Goal: Task Accomplishment & Management: Use online tool/utility

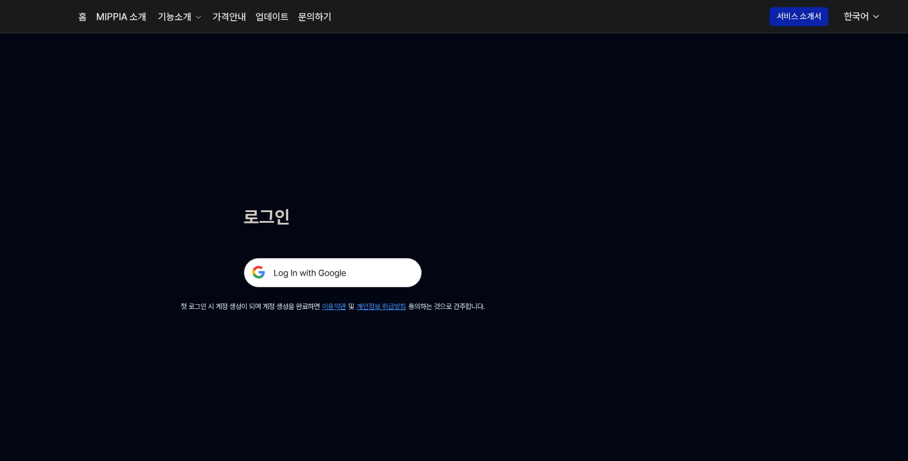
click at [300, 276] on img at bounding box center [333, 273] width 178 height 30
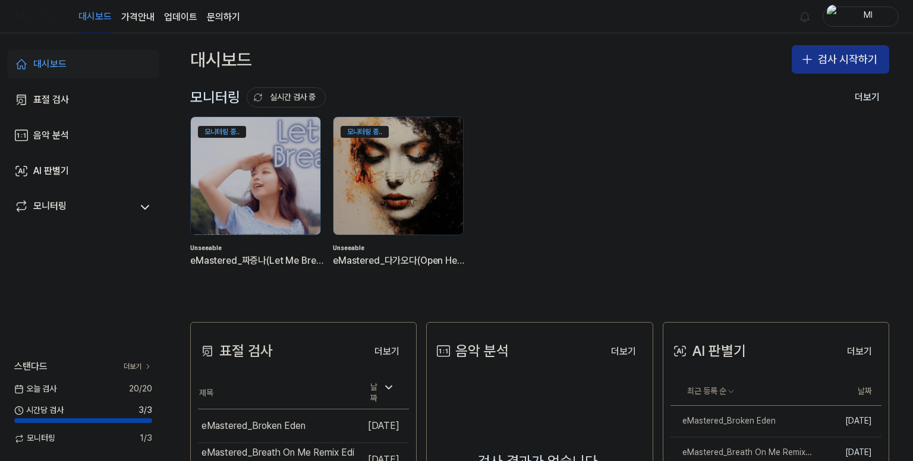
click at [829, 59] on button "검사 시작하기" at bounding box center [840, 59] width 97 height 29
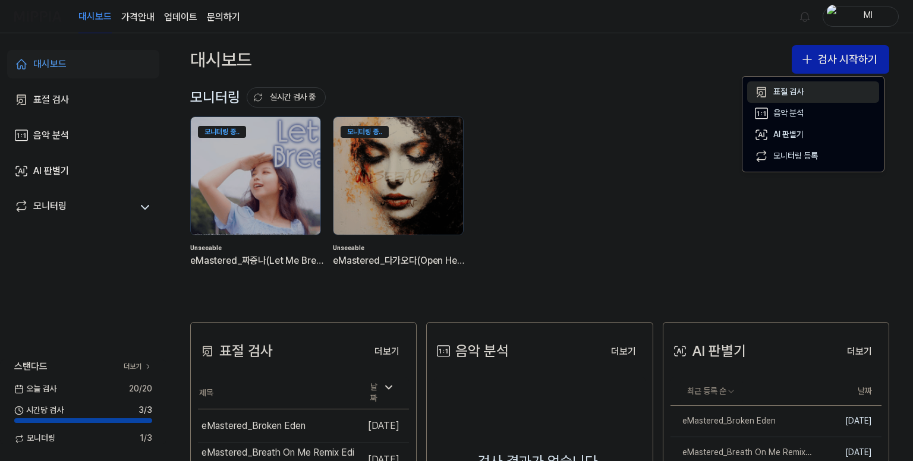
click at [791, 91] on div "표절 검사" at bounding box center [788, 92] width 30 height 12
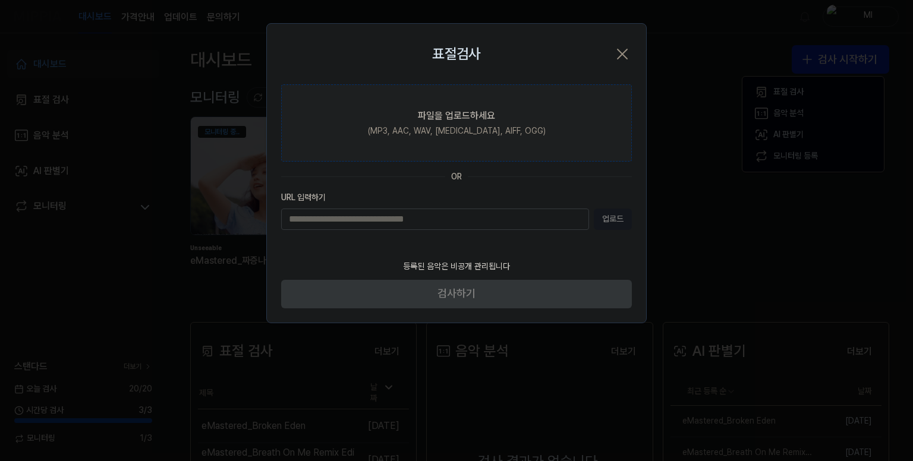
click at [442, 115] on div "파일을 업로드하세요" at bounding box center [456, 116] width 77 height 14
click at [0, 0] on input "파일을 업로드하세요 (MP3, AAC, WAV, FLAC, AIFF, OGG)" at bounding box center [0, 0] width 0 height 0
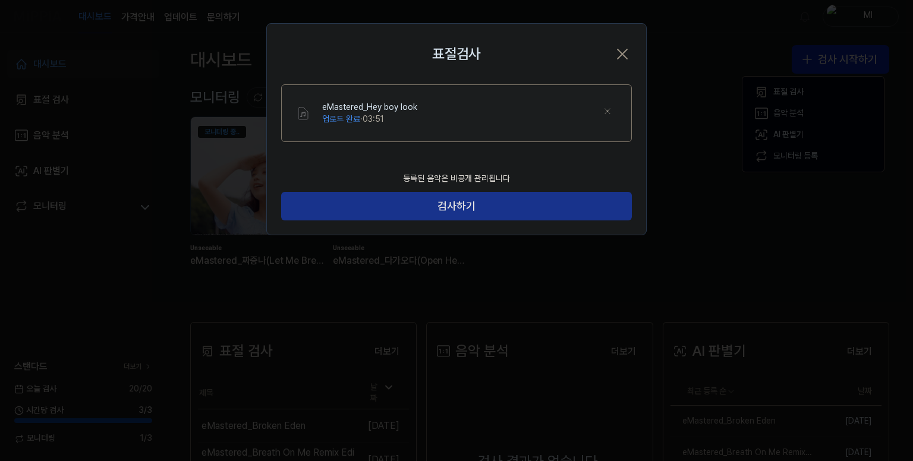
click at [488, 210] on button "검사하기" at bounding box center [456, 206] width 351 height 29
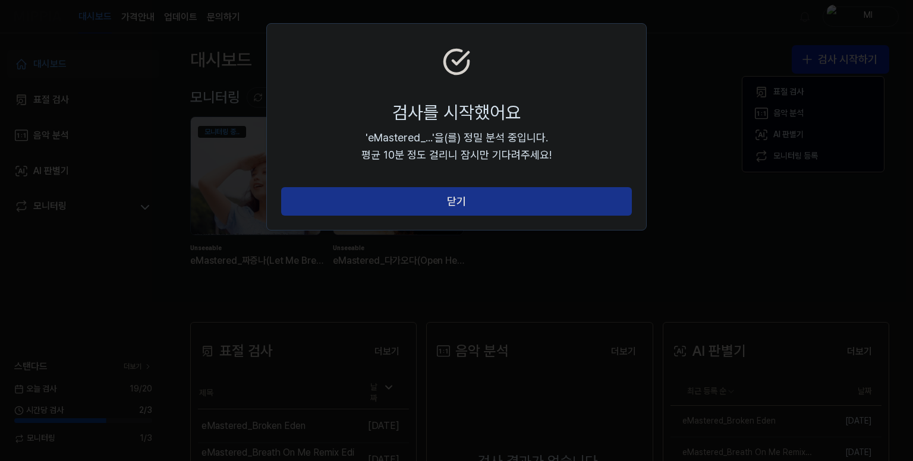
click at [477, 206] on button "닫기" at bounding box center [456, 201] width 351 height 29
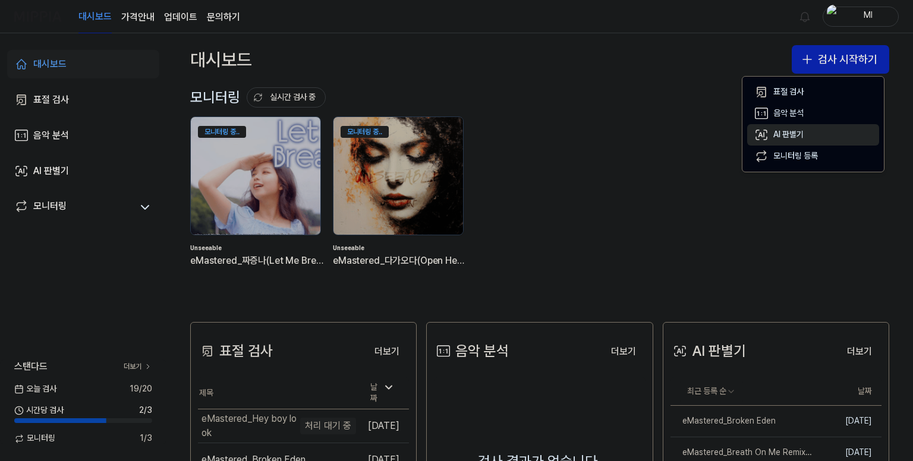
click at [794, 136] on div "AI 판별기" at bounding box center [788, 135] width 30 height 12
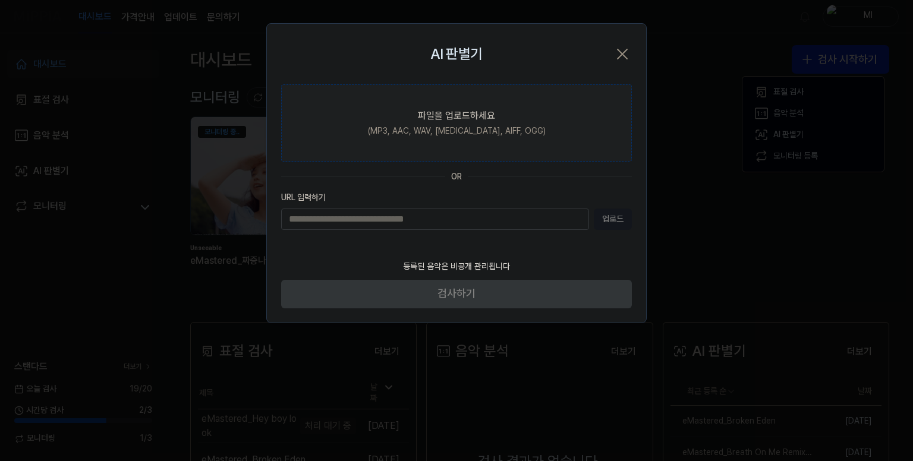
click at [466, 118] on div "파일을 업로드하세요" at bounding box center [456, 116] width 77 height 14
click at [0, 0] on input "파일을 업로드하세요 (MP3, AAC, WAV, FLAC, AIFF, OGG)" at bounding box center [0, 0] width 0 height 0
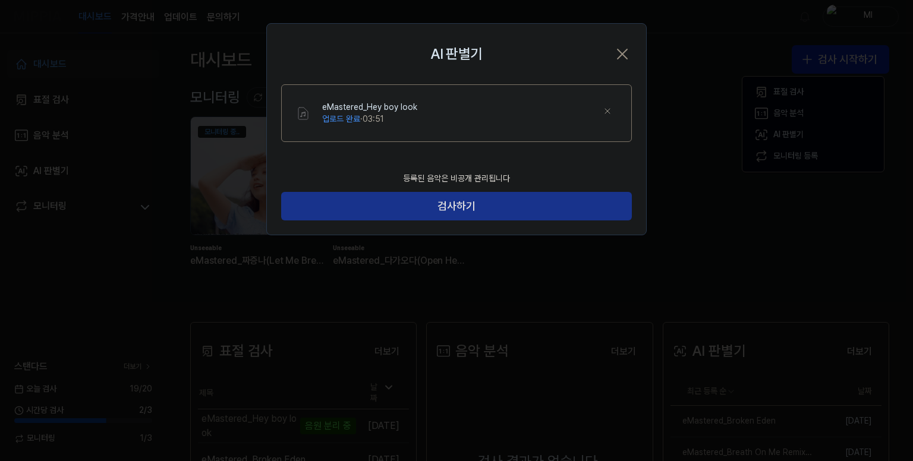
click at [476, 211] on button "검사하기" at bounding box center [456, 206] width 351 height 29
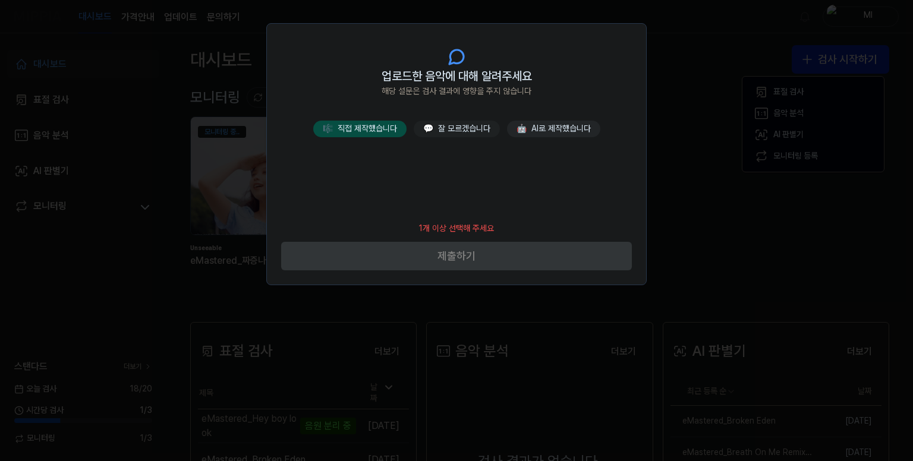
click at [368, 127] on button "🎼 직접 제작했습니다" at bounding box center [359, 129] width 93 height 17
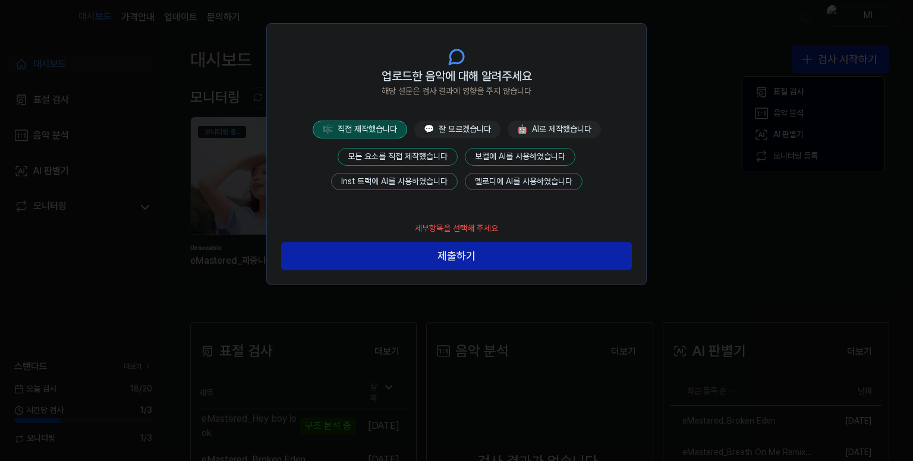
click at [394, 151] on button "모든 요소를 직접 제작했습니다" at bounding box center [398, 157] width 120 height 18
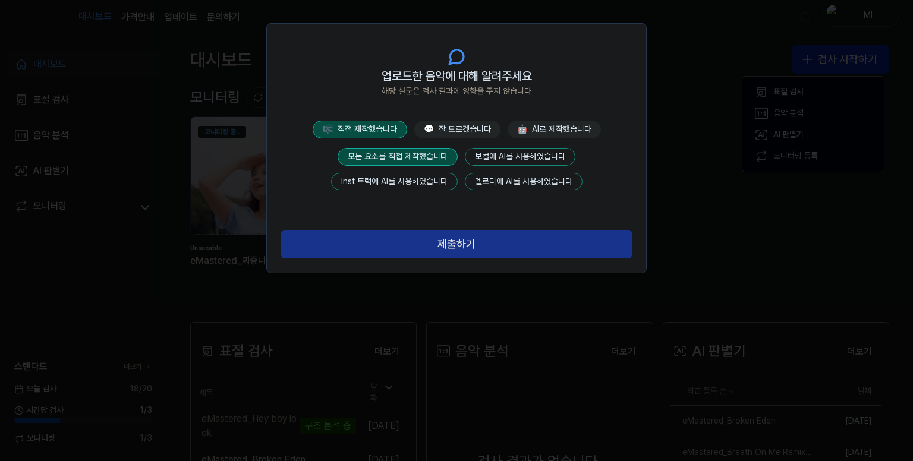
click at [435, 237] on button "제출하기" at bounding box center [456, 244] width 351 height 29
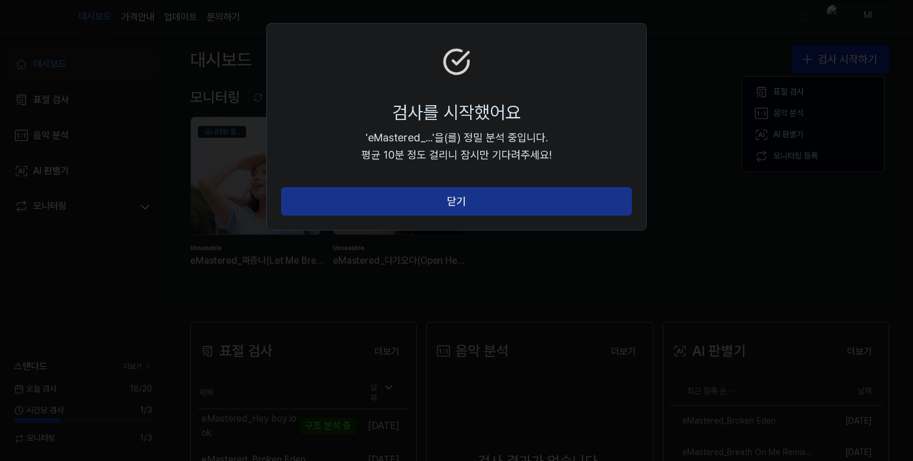
click at [444, 204] on button "닫기" at bounding box center [456, 201] width 351 height 29
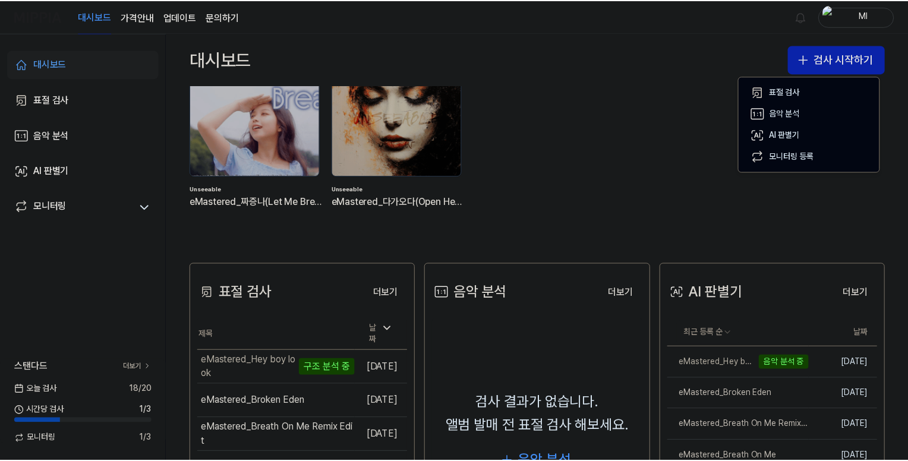
scroll to position [119, 0]
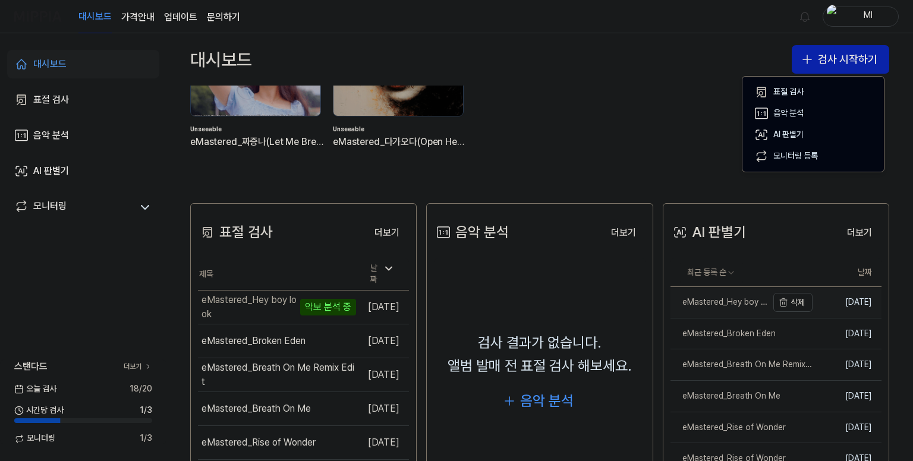
click at [719, 303] on div "eMastered_Hey boy look" at bounding box center [719, 303] width 97 height 12
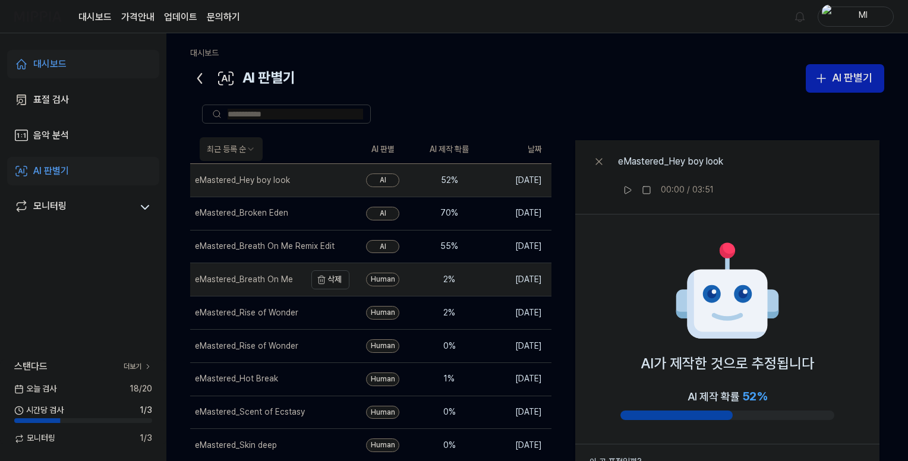
click at [291, 282] on div "eMastered_Breath On Me" at bounding box center [242, 280] width 105 height 12
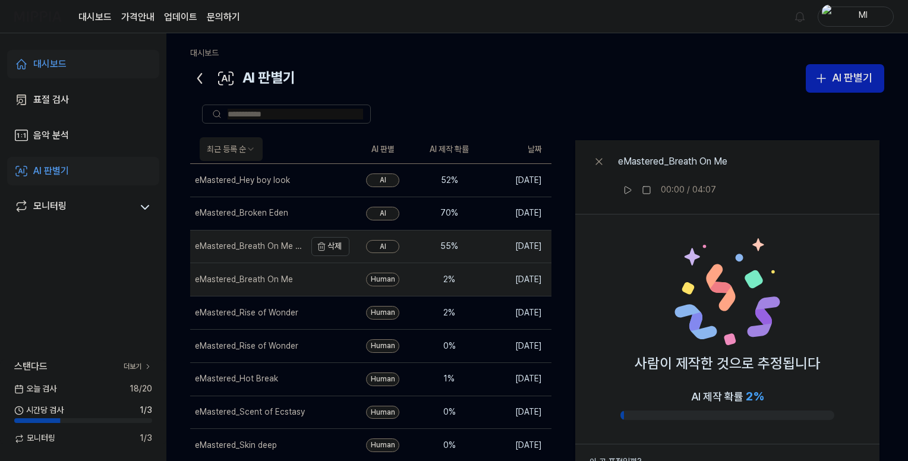
click at [300, 250] on div "eMastered_Breath On Me Remix Edit" at bounding box center [249, 247] width 108 height 12
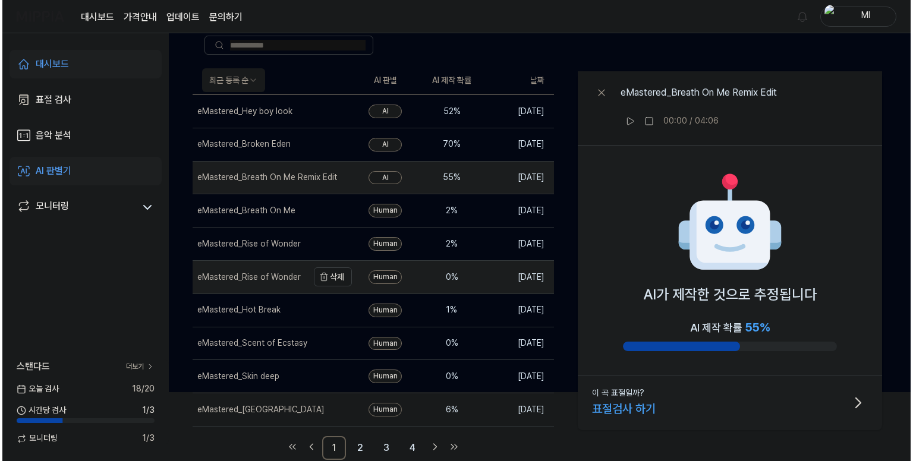
scroll to position [0, 0]
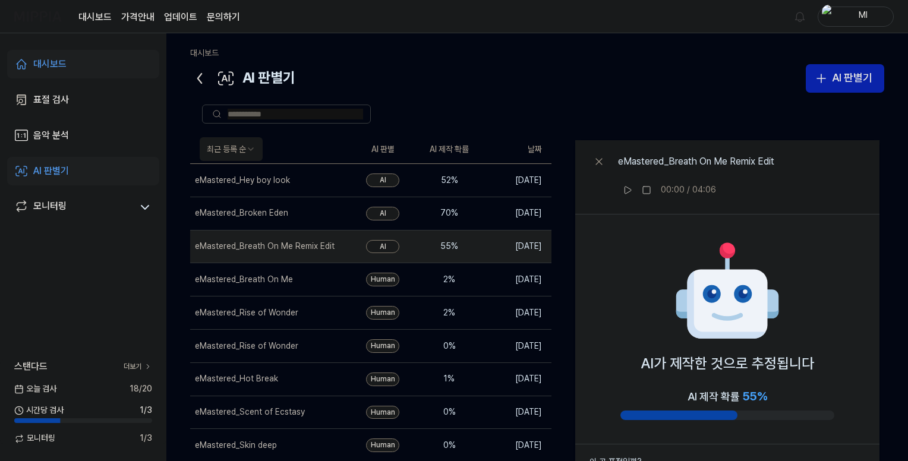
click at [200, 74] on icon at bounding box center [200, 79] width 4 height 10
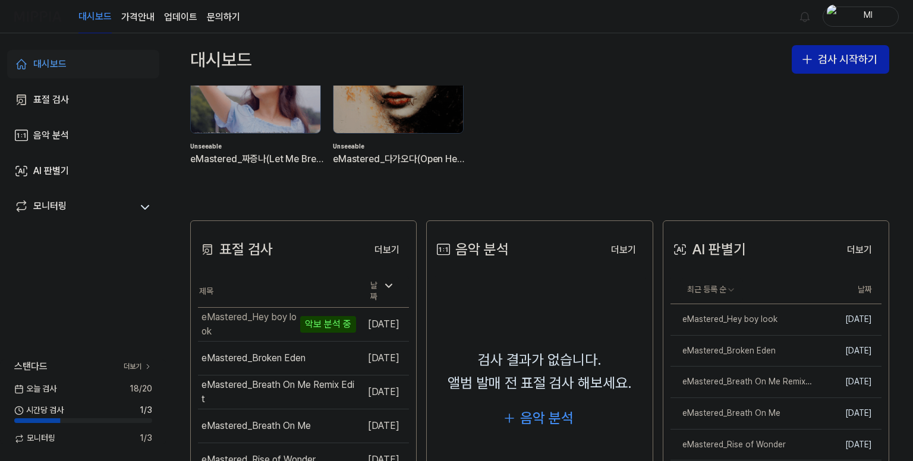
scroll to position [178, 0]
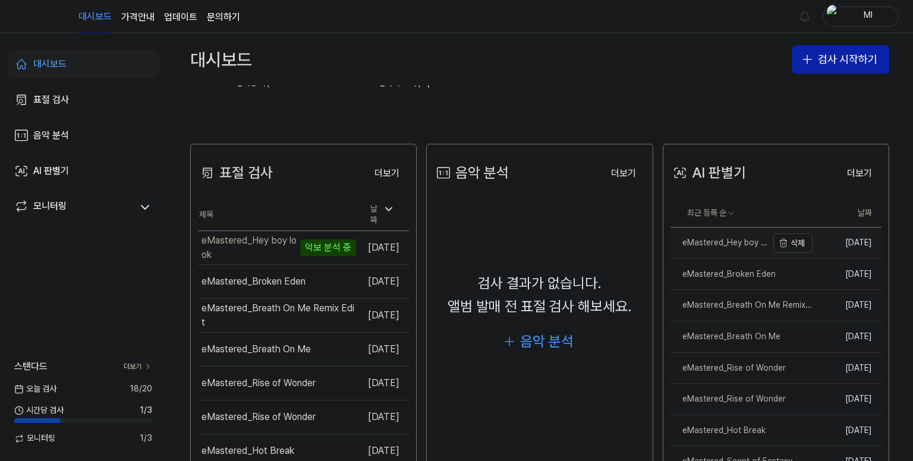
click at [728, 248] on div "eMastered_Hey boy look" at bounding box center [719, 243] width 97 height 12
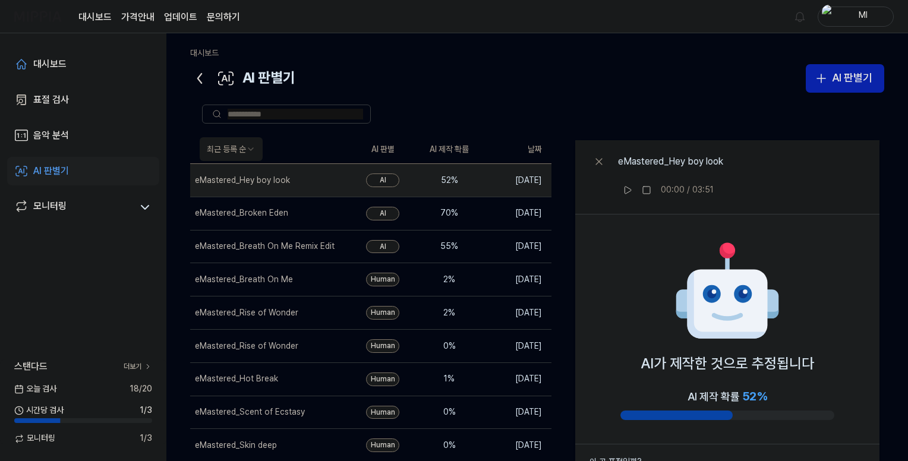
click at [195, 75] on icon at bounding box center [199, 78] width 19 height 19
